Goal: Task Accomplishment & Management: Complete application form

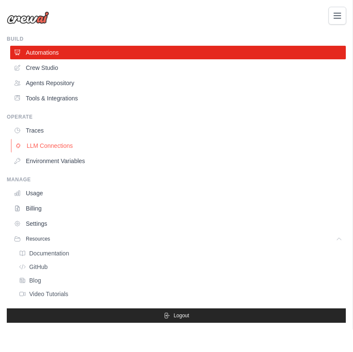
click at [40, 141] on link "LLM Connections" at bounding box center [179, 146] width 336 height 14
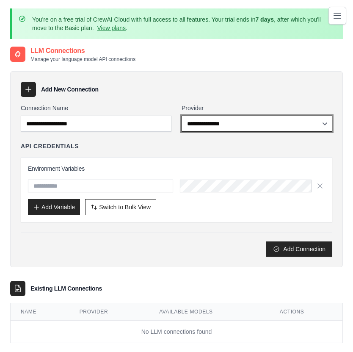
click at [200, 122] on select "**********" at bounding box center [257, 124] width 151 height 16
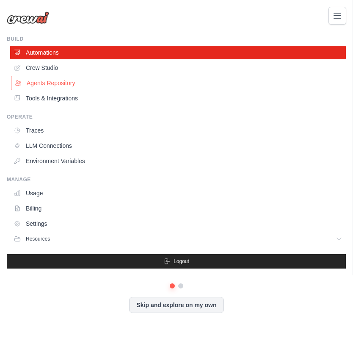
click at [56, 86] on link "Agents Repository" at bounding box center [179, 83] width 336 height 14
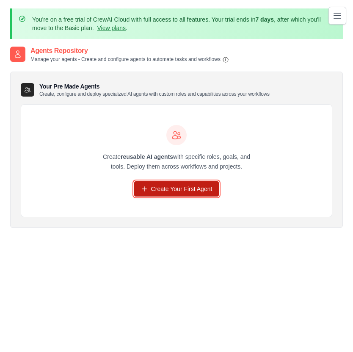
click at [171, 186] on link "Create Your First Agent" at bounding box center [176, 188] width 85 height 15
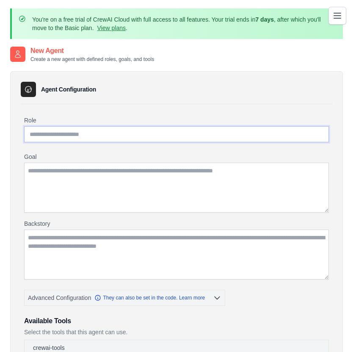
click at [94, 138] on input "Role" at bounding box center [176, 134] width 305 height 16
click at [33, 87] on div at bounding box center [28, 89] width 15 height 15
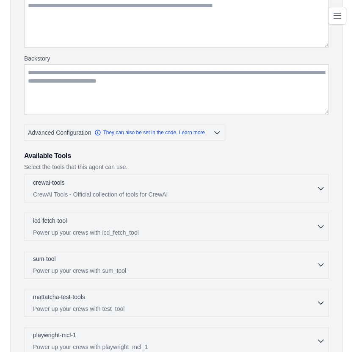
scroll to position [166, 0]
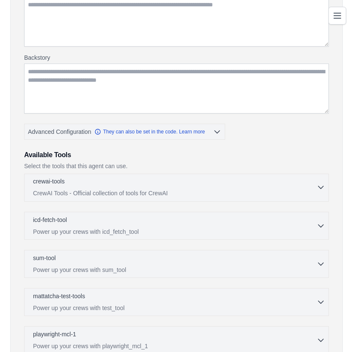
click at [126, 193] on p "CrewAI Tools - Official collection of tools for CrewAI" at bounding box center [175, 193] width 284 height 8
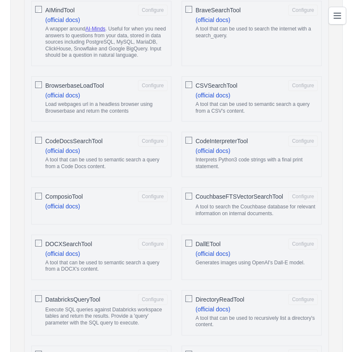
scroll to position [395, 0]
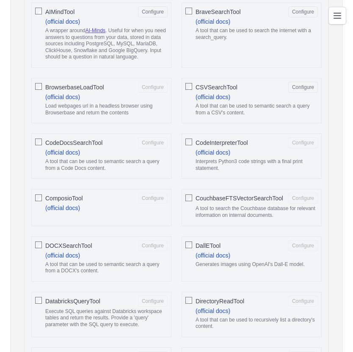
click at [42, 142] on div "CodeDocsSearchTool Configure (official docs) A tool that can be used to semanti…" at bounding box center [101, 155] width 140 height 45
click at [193, 141] on div "CodeInterpreterTool Configure (official docs) Interprets Python3 code strings w…" at bounding box center [252, 155] width 140 height 45
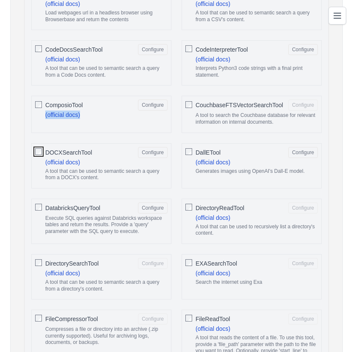
scroll to position [489, 0]
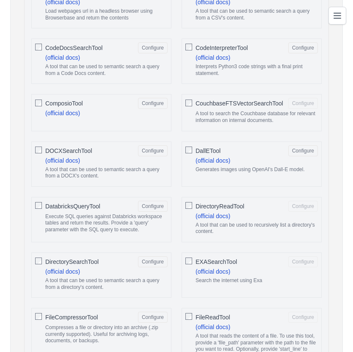
click at [183, 317] on div "FileReadTool Configure (official docs) A tool that reads the content of a file.…" at bounding box center [252, 340] width 140 height 65
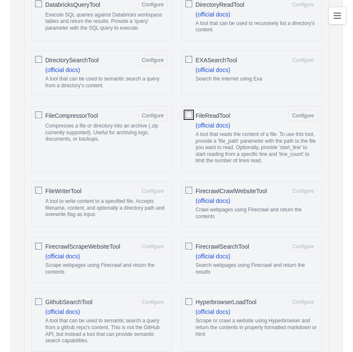
scroll to position [693, 0]
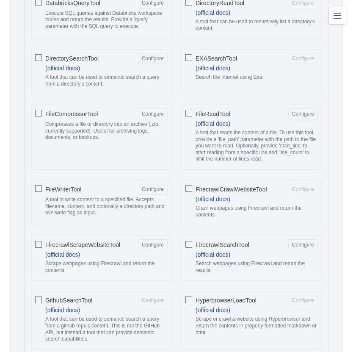
click at [196, 185] on span "FirecrawlCrawlWebsiteTool" at bounding box center [232, 189] width 72 height 8
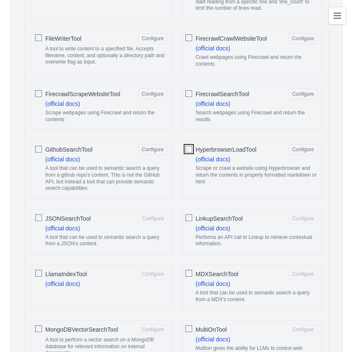
scroll to position [845, 0]
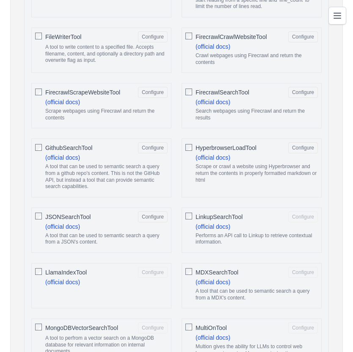
click at [36, 267] on div at bounding box center [38, 271] width 7 height 8
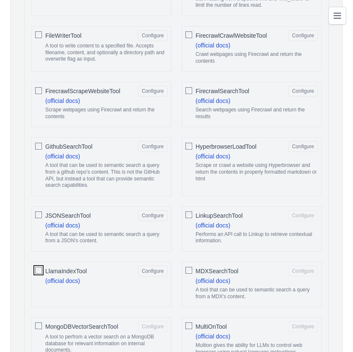
scroll to position [847, 0]
click at [193, 326] on div "MultiOnTool Configure (official docs) Multion gives the ability for LLMs to con…" at bounding box center [252, 346] width 140 height 58
click at [192, 326] on div "MultiOnTool Configure (official docs) Multion gives the ability for LLMs to con…" at bounding box center [252, 346] width 140 height 58
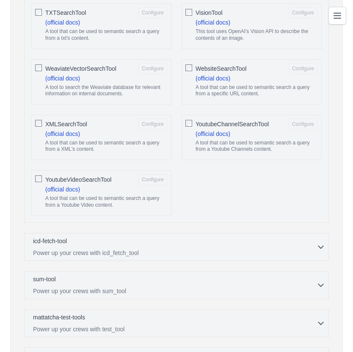
scroll to position [2137, 0]
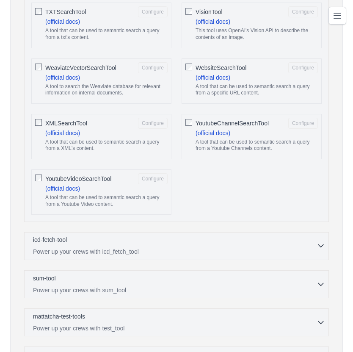
click at [324, 246] on icon "button" at bounding box center [321, 245] width 8 height 8
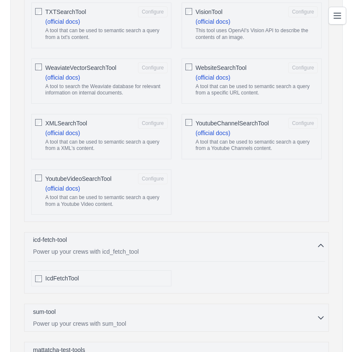
click at [324, 246] on icon "button" at bounding box center [321, 245] width 8 height 8
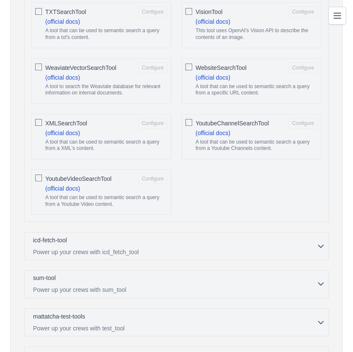
click at [320, 285] on icon "button" at bounding box center [321, 283] width 8 height 8
click at [318, 320] on icon "button" at bounding box center [321, 322] width 8 height 8
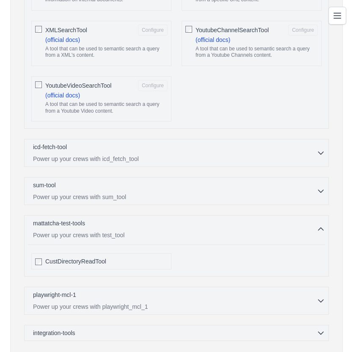
scroll to position [2273, 0]
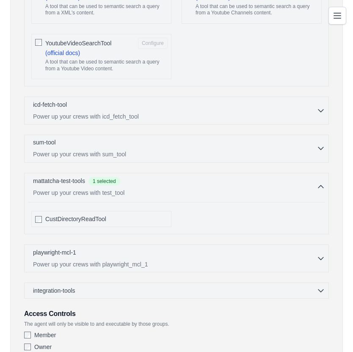
click at [180, 146] on div "sum-tool 0 selected" at bounding box center [175, 143] width 284 height 10
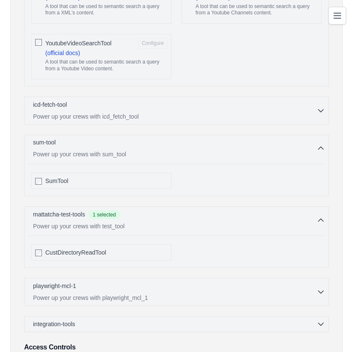
click at [139, 149] on div "sum-tool 0 selected Power up your crews with sum_tool" at bounding box center [175, 148] width 284 height 20
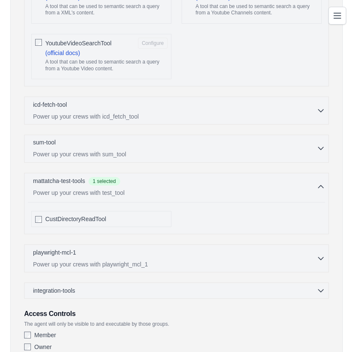
click at [107, 150] on p "Power up your crews with sum_tool" at bounding box center [175, 154] width 284 height 8
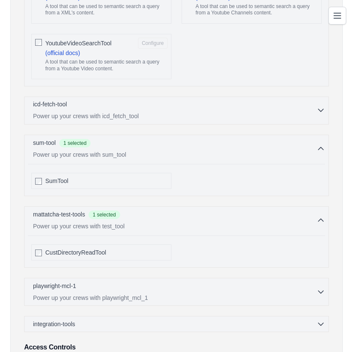
click at [99, 116] on p "Power up your crews with icd_fetch_tool" at bounding box center [175, 116] width 284 height 8
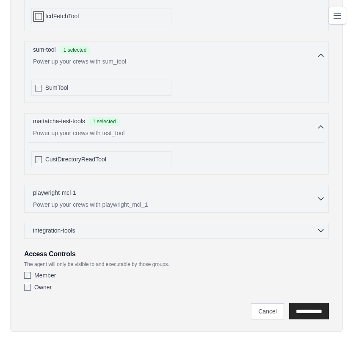
scroll to position [2401, 0]
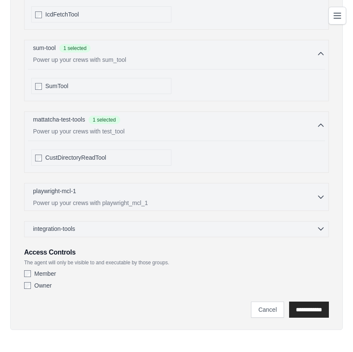
click at [136, 232] on div "integration-tools 0 selected" at bounding box center [179, 228] width 292 height 8
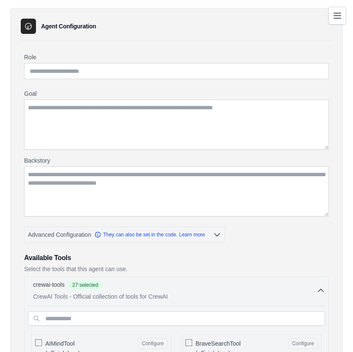
scroll to position [0, 0]
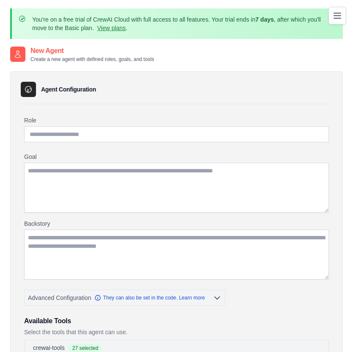
click at [28, 91] on icon at bounding box center [28, 89] width 8 height 8
click at [35, 134] on input "Role" at bounding box center [176, 134] width 305 height 16
click at [53, 131] on input "Role" at bounding box center [176, 134] width 305 height 16
paste input "**********"
type input "**********"
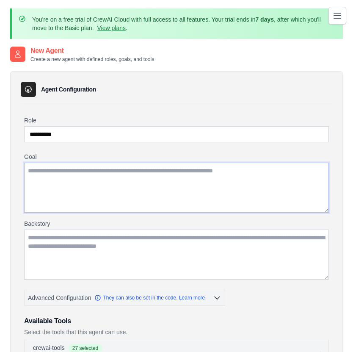
paste textarea "**********"
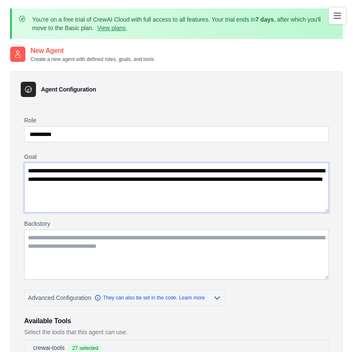
click at [155, 169] on textarea "**********" at bounding box center [176, 188] width 305 height 50
drag, startPoint x: 31, startPoint y: 173, endPoint x: 183, endPoint y: 206, distance: 155.5
click at [186, 207] on textarea "**********" at bounding box center [176, 188] width 305 height 50
type textarea "*"
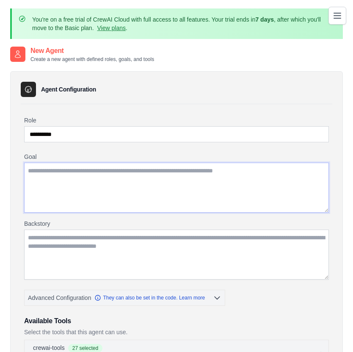
paste textarea "**********"
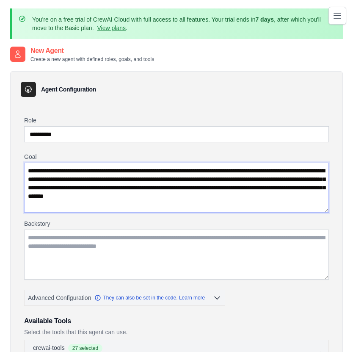
click at [30, 174] on textarea "**********" at bounding box center [176, 188] width 305 height 50
type textarea "**********"
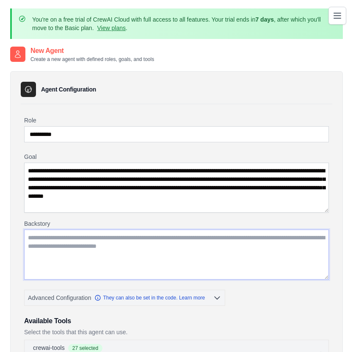
click at [44, 236] on textarea "Backstory" at bounding box center [176, 254] width 305 height 50
paste textarea "**********"
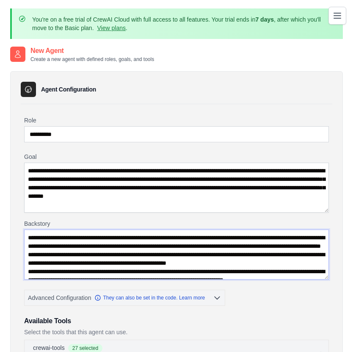
click at [28, 239] on textarea "Backstory" at bounding box center [176, 254] width 305 height 50
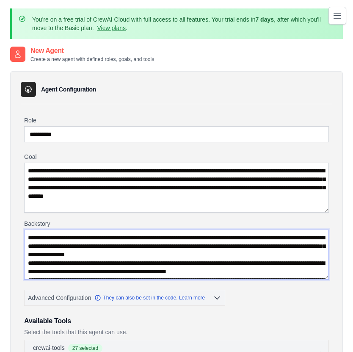
type textarea "**********"
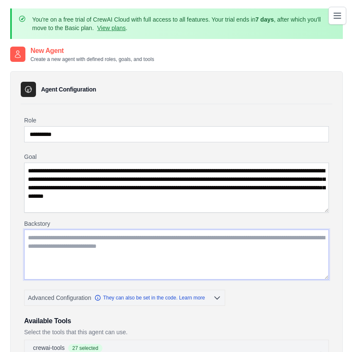
paste textarea "**********"
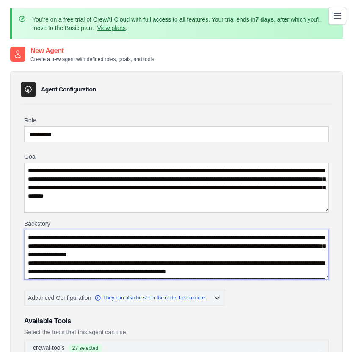
click at [50, 237] on textarea "Backstory" at bounding box center [176, 254] width 305 height 50
click at [199, 239] on textarea "Backstory" at bounding box center [176, 254] width 305 height 50
click at [198, 240] on textarea "Backstory" at bounding box center [176, 254] width 305 height 50
click at [315, 263] on textarea "Backstory" at bounding box center [176, 254] width 305 height 50
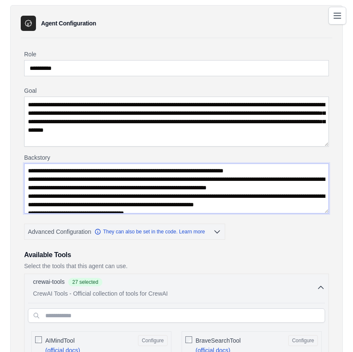
scroll to position [53, 0]
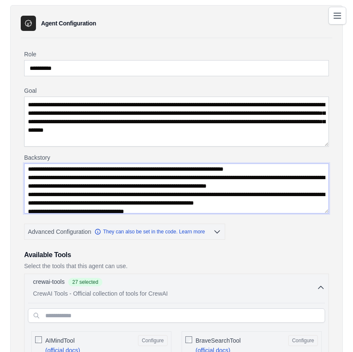
click at [140, 185] on textarea "Backstory" at bounding box center [176, 188] width 305 height 50
drag, startPoint x: 126, startPoint y: 185, endPoint x: 142, endPoint y: 185, distance: 16.1
click at [126, 185] on textarea "Backstory" at bounding box center [176, 188] width 305 height 50
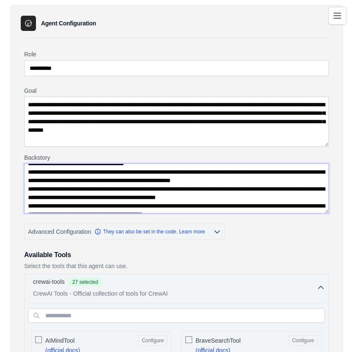
scroll to position [103, 0]
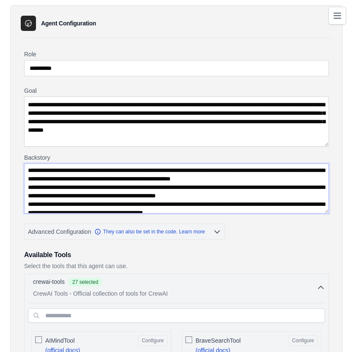
click at [143, 189] on textarea "Backstory" at bounding box center [176, 188] width 305 height 50
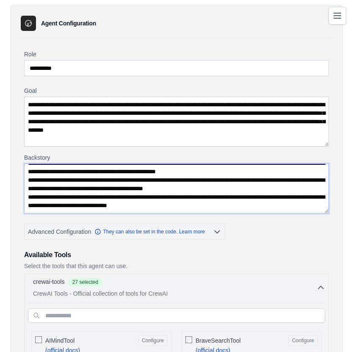
scroll to position [144, 0]
click at [194, 199] on textarea "Backstory" at bounding box center [176, 188] width 305 height 50
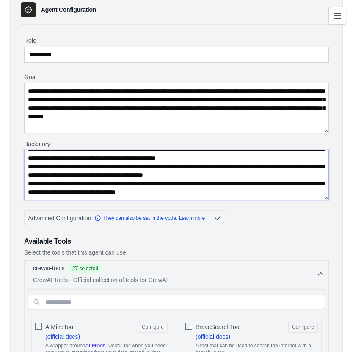
scroll to position [78, 0]
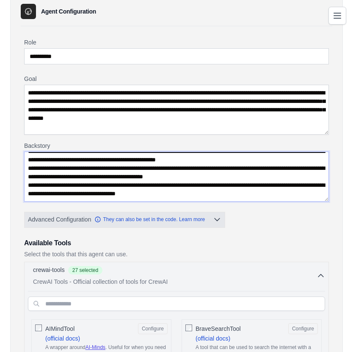
type textarea "**********"
click at [216, 219] on icon "button" at bounding box center [217, 219] width 8 height 8
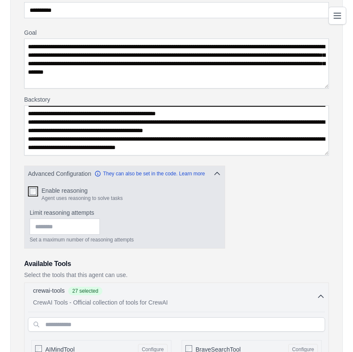
scroll to position [125, 0]
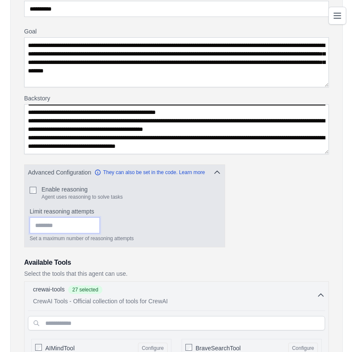
click at [94, 222] on input "*" at bounding box center [65, 225] width 70 height 16
type input "*"
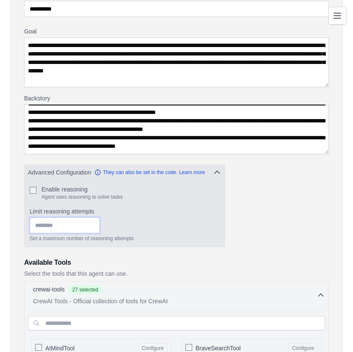
click at [94, 222] on input "*" at bounding box center [65, 225] width 70 height 16
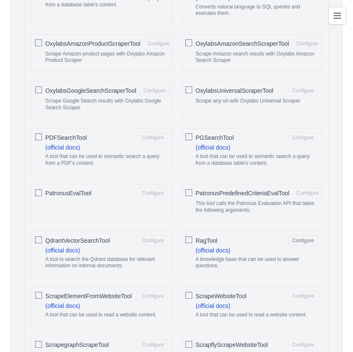
scroll to position [1321, 0]
click at [42, 296] on div "ScrapeElementFromWebsiteTool Configure (official docs) A tool that can be used …" at bounding box center [101, 305] width 140 height 39
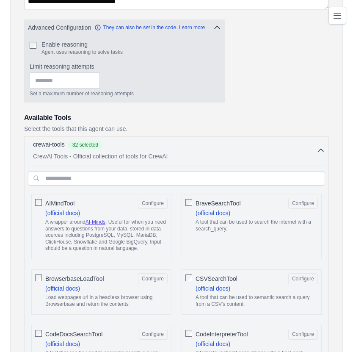
scroll to position [278, 0]
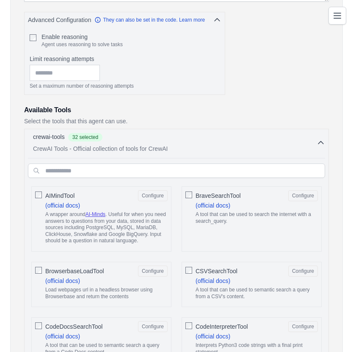
click at [159, 197] on button "Configure" at bounding box center [153, 195] width 30 height 11
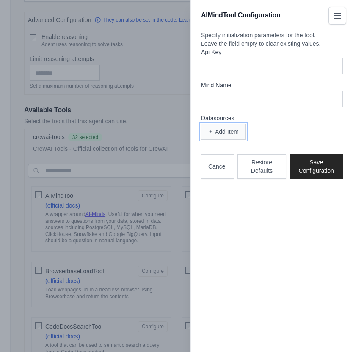
click at [217, 140] on button "Add Item" at bounding box center [223, 132] width 45 height 16
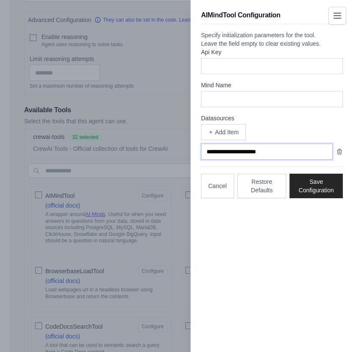
click at [240, 160] on input "text" at bounding box center [267, 152] width 132 height 16
click at [227, 160] on input "text" at bounding box center [267, 152] width 132 height 16
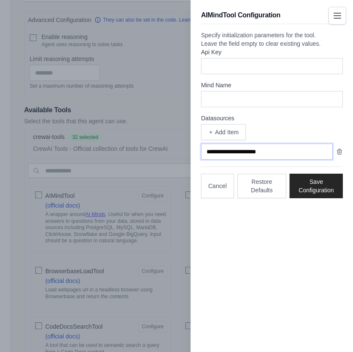
click at [227, 160] on input "text" at bounding box center [267, 152] width 132 height 16
click at [339, 155] on icon "button" at bounding box center [339, 151] width 7 height 7
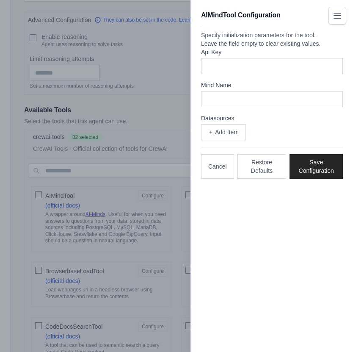
click at [181, 66] on div at bounding box center [176, 176] width 353 height 352
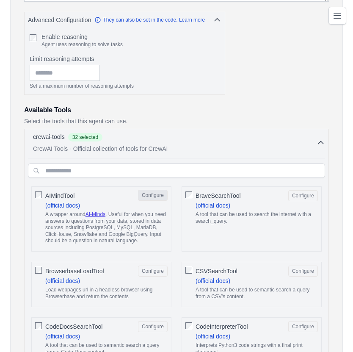
click at [149, 190] on button "Configure" at bounding box center [153, 195] width 30 height 11
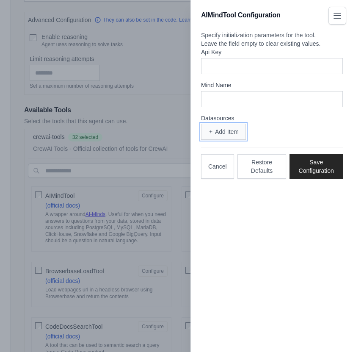
click at [215, 140] on button "Add Item" at bounding box center [223, 132] width 45 height 16
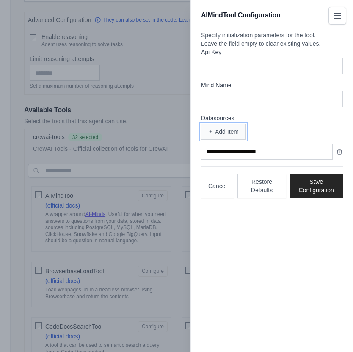
click at [217, 140] on button "Add Item" at bounding box center [223, 132] width 45 height 16
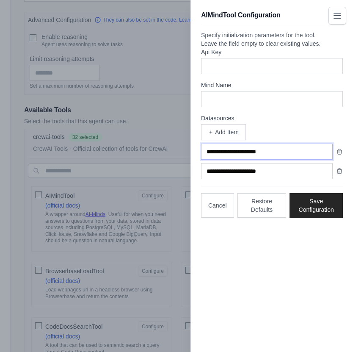
click at [222, 160] on input "text" at bounding box center [267, 152] width 132 height 16
click at [215, 160] on input "text" at bounding box center [267, 152] width 132 height 16
click at [342, 174] on icon "button" at bounding box center [339, 170] width 7 height 7
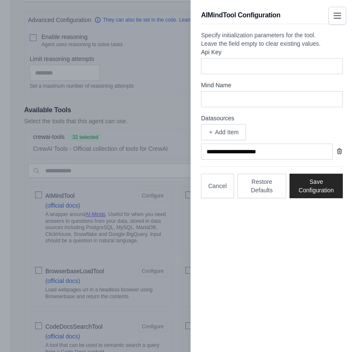
click at [340, 155] on icon "button" at bounding box center [339, 151] width 7 height 7
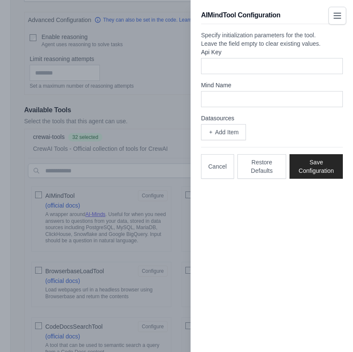
click at [222, 42] on p "Specify initialization parameters for the tool. Leave the field empty to clear …" at bounding box center [272, 39] width 142 height 17
click at [217, 48] on p "Specify initialization parameters for the tool. Leave the field empty to clear …" at bounding box center [272, 39] width 142 height 17
click at [218, 178] on button "Cancel" at bounding box center [217, 166] width 33 height 25
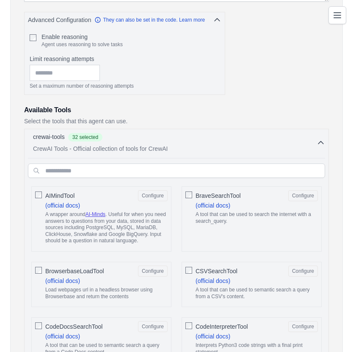
click at [338, 17] on icon "Toggle navigation" at bounding box center [337, 15] width 10 height 10
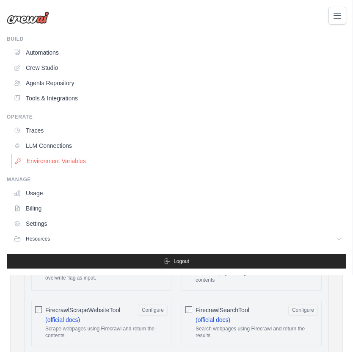
scroll to position [696, 0]
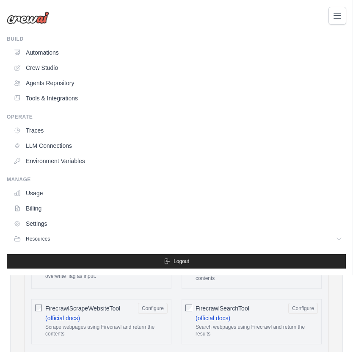
click at [313, 284] on div "[EMAIL_ADDRESS][DOMAIN_NAME] Settings Build Automations" at bounding box center [176, 176] width 353 height 352
drag, startPoint x: 349, startPoint y: 279, endPoint x: 349, endPoint y: 265, distance: 13.1
click at [349, 265] on div "[EMAIL_ADDRESS][DOMAIN_NAME] Settings Build Automations" at bounding box center [176, 176] width 353 height 352
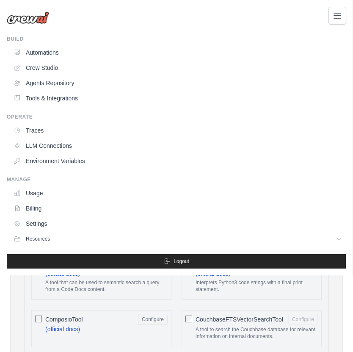
scroll to position [0, 0]
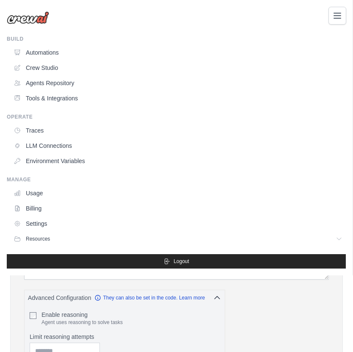
click at [306, 283] on div "[EMAIL_ADDRESS][DOMAIN_NAME] Settings Build Automations" at bounding box center [176, 176] width 353 height 352
drag, startPoint x: 306, startPoint y: 283, endPoint x: 336, endPoint y: 13, distance: 271.4
click at [336, 0] on div "[EMAIL_ADDRESS][DOMAIN_NAME] Settings Build Automations" at bounding box center [176, 0] width 353 height 0
click at [337, 14] on icon "Toggle navigation" at bounding box center [337, 15] width 10 height 10
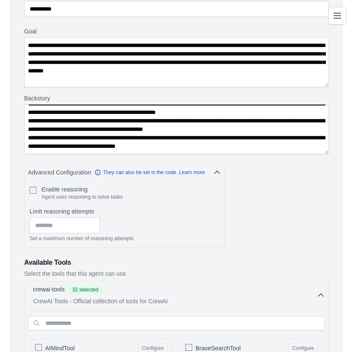
scroll to position [127, 0]
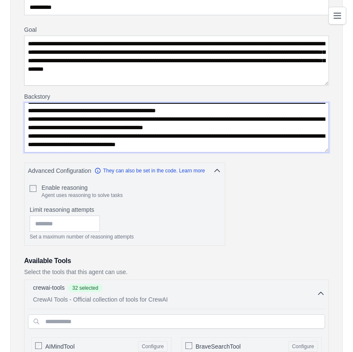
click at [48, 136] on textarea "Backstory" at bounding box center [176, 127] width 305 height 50
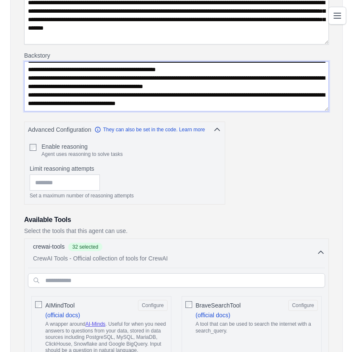
scroll to position [181, 0]
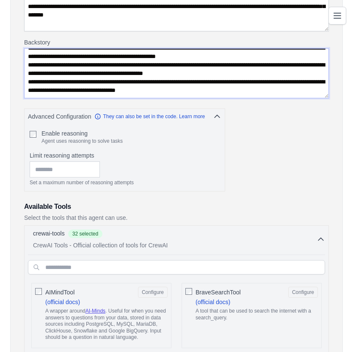
click at [31, 51] on textarea "Backstory" at bounding box center [176, 73] width 305 height 50
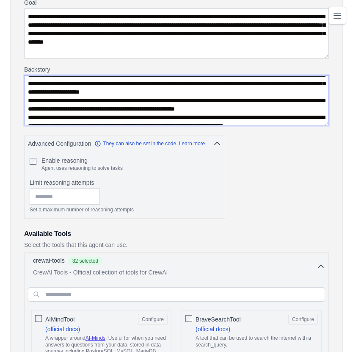
scroll to position [4, 0]
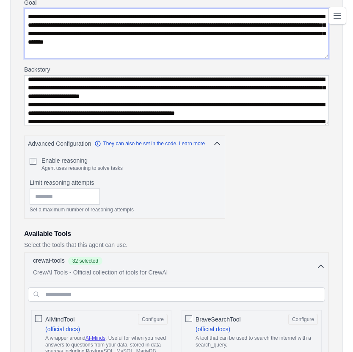
click at [38, 48] on textarea "**********" at bounding box center [176, 33] width 305 height 50
paste textarea "**********"
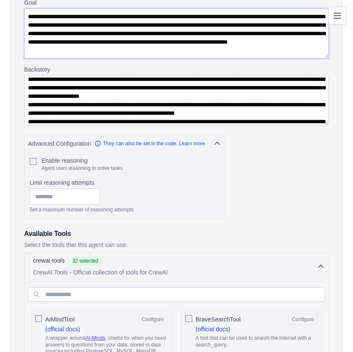
drag, startPoint x: 284, startPoint y: 41, endPoint x: 308, endPoint y: 53, distance: 27.3
click at [308, 53] on textarea "**********" at bounding box center [176, 33] width 305 height 50
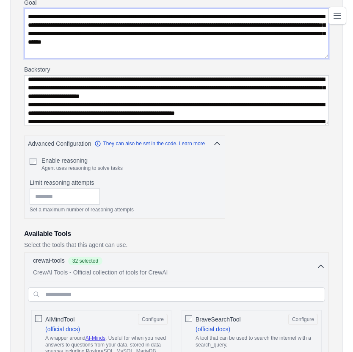
type textarea "**********"
